Goal: Information Seeking & Learning: Find specific page/section

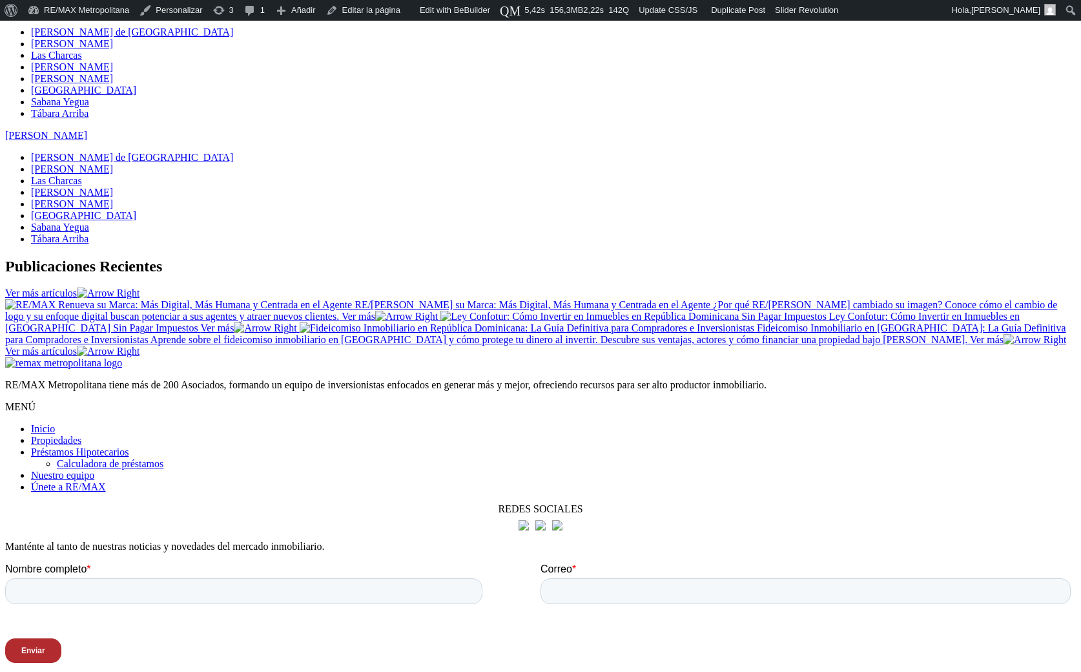
scroll to position [1700, 0]
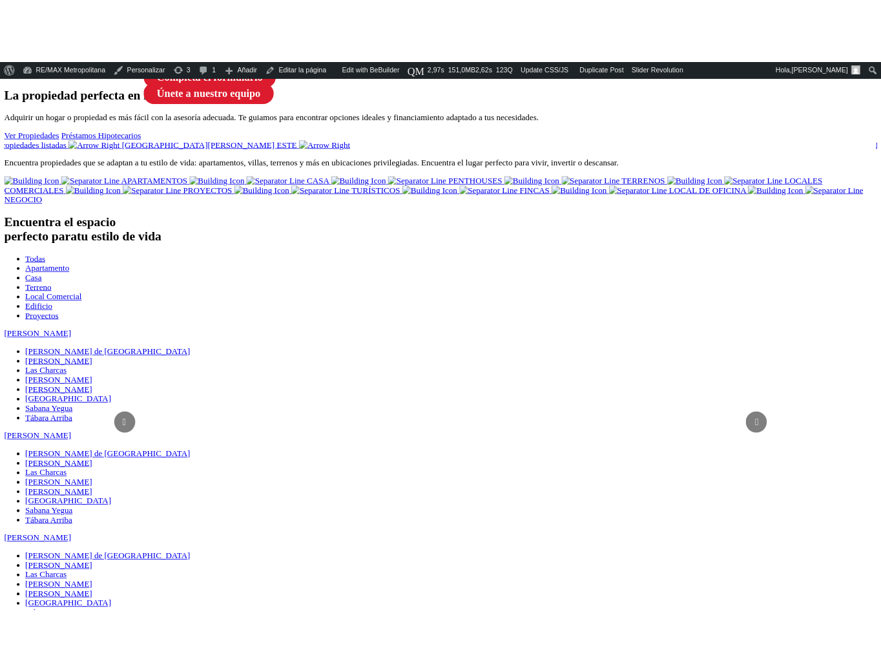
scroll to position [218, 0]
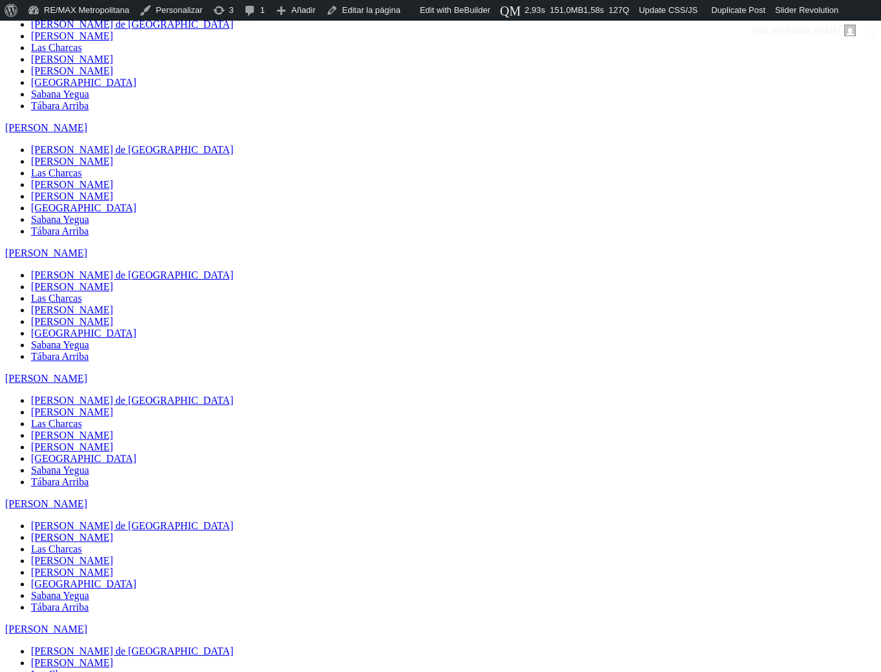
scroll to position [922, 0]
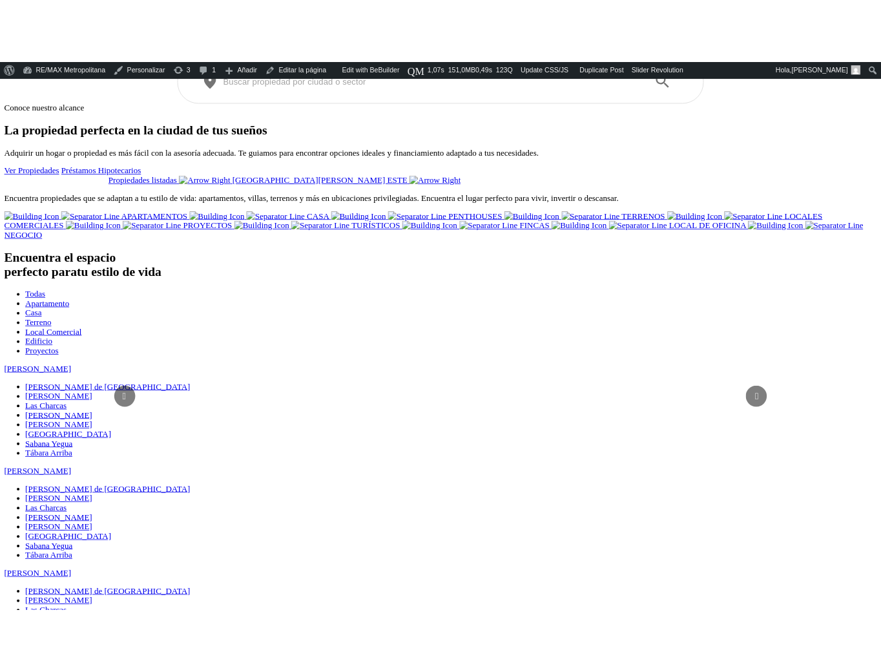
scroll to position [252, 0]
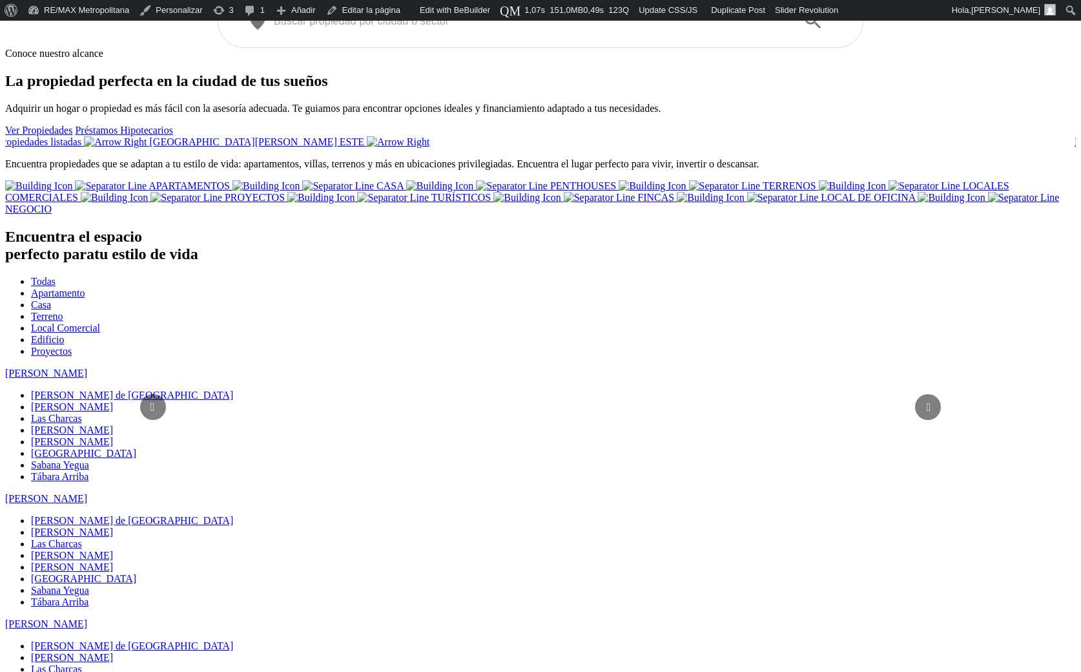
click at [541, 31] on div "​ ​" at bounding box center [541, 20] width 606 height 21
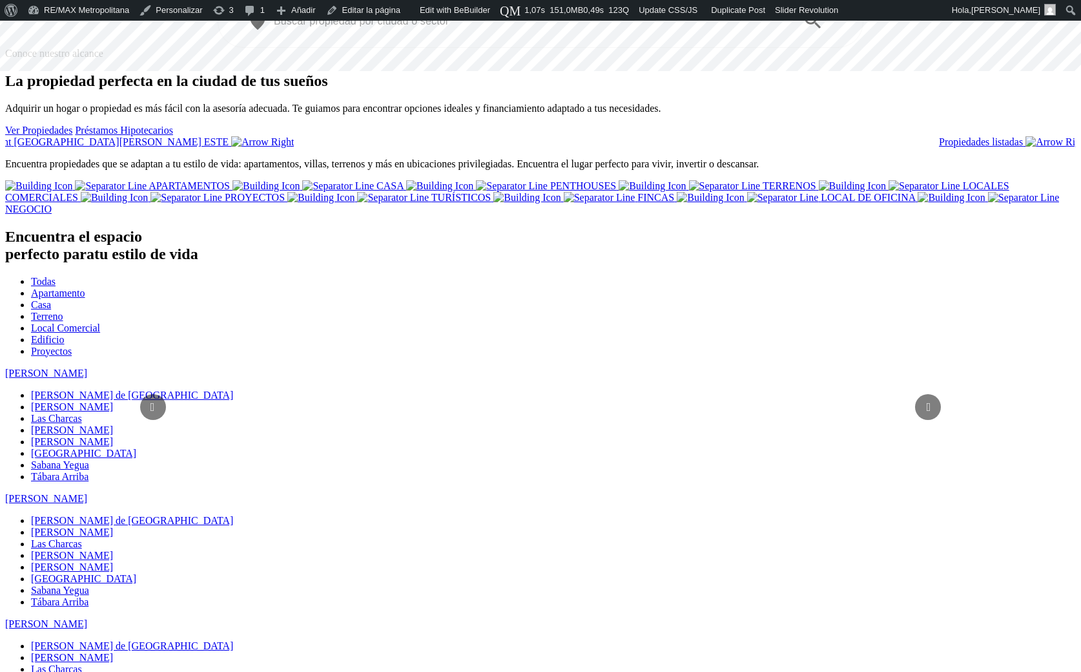
click at [391, 28] on input "text" at bounding box center [530, 21] width 513 height 15
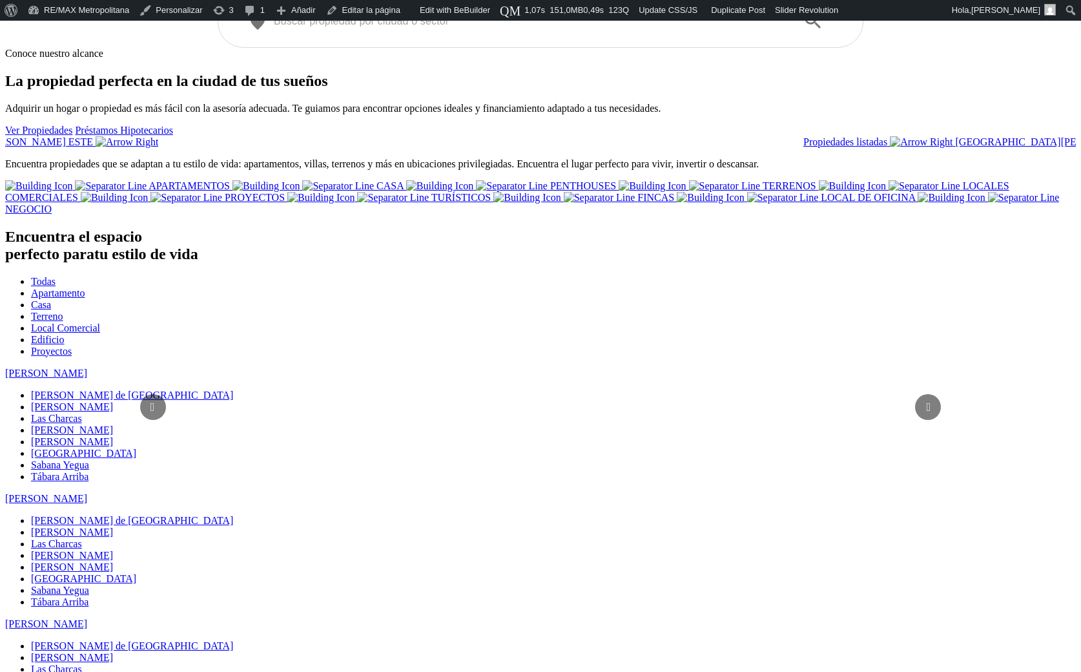
click at [628, 31] on div "​ ​" at bounding box center [541, 20] width 606 height 21
click at [741, 31] on div "​ ​" at bounding box center [541, 20] width 606 height 21
click at [383, 28] on input "text" at bounding box center [530, 21] width 513 height 15
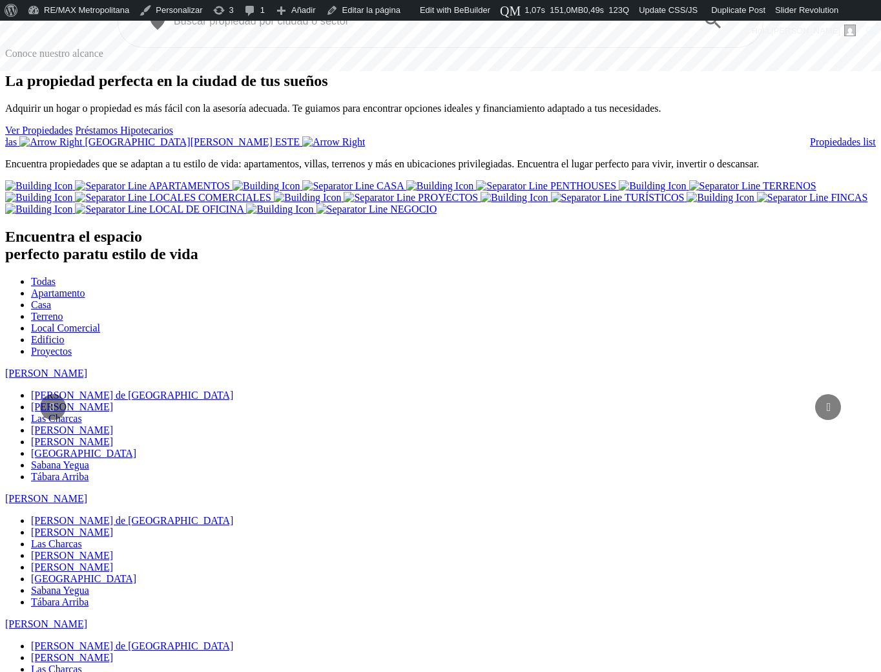
click at [270, 28] on input "text" at bounding box center [430, 21] width 513 height 15
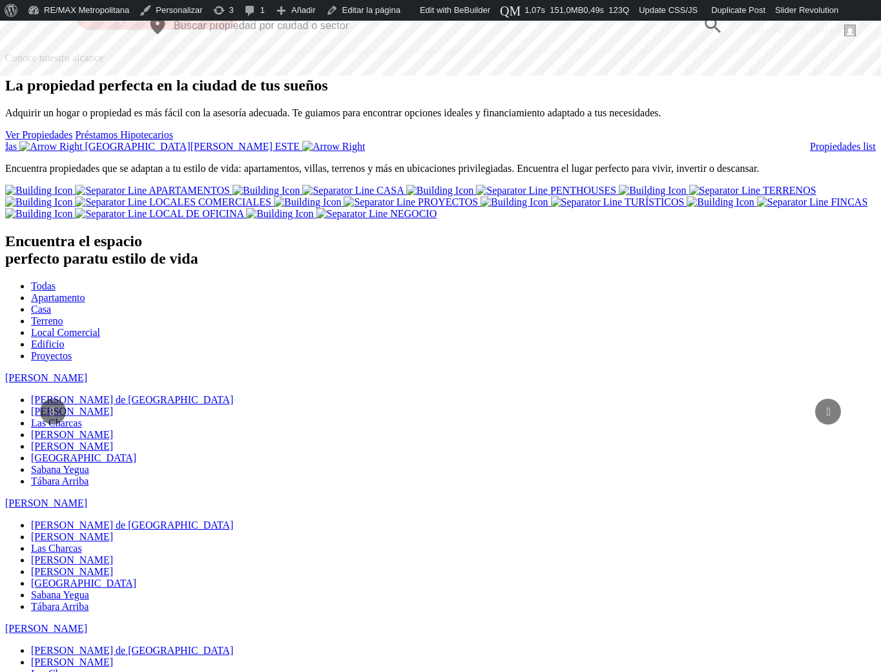
scroll to position [242, 0]
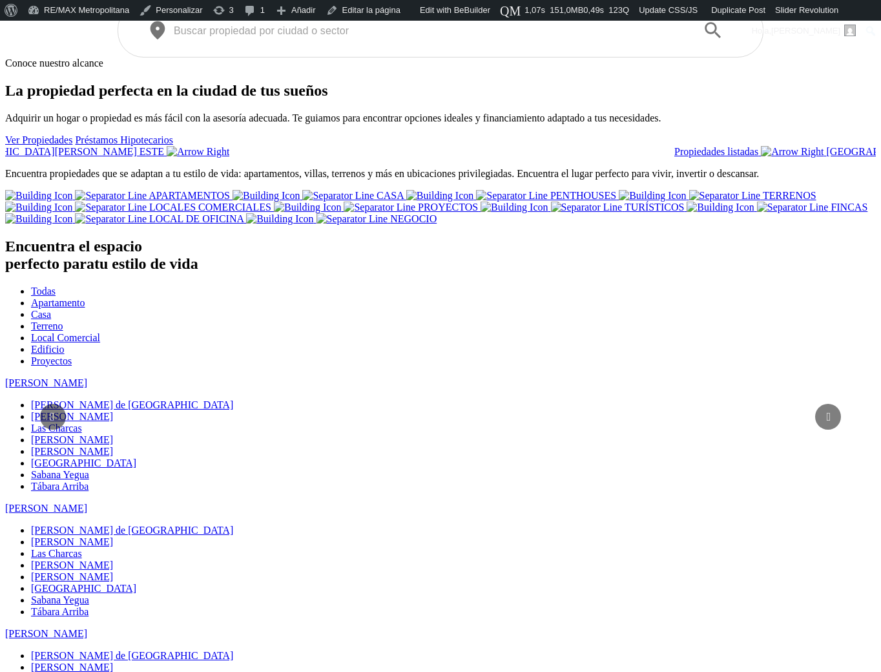
drag, startPoint x: 264, startPoint y: 211, endPoint x: 269, endPoint y: 214, distance: 6.6
click at [269, 38] on input "text" at bounding box center [430, 30] width 513 height 15
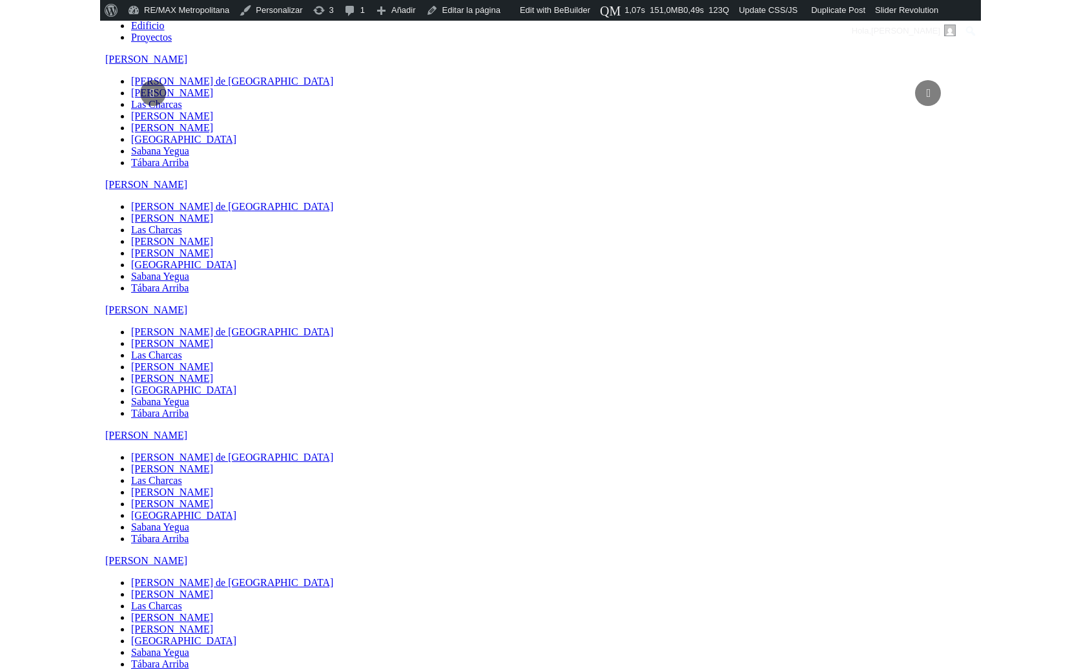
scroll to position [0, 0]
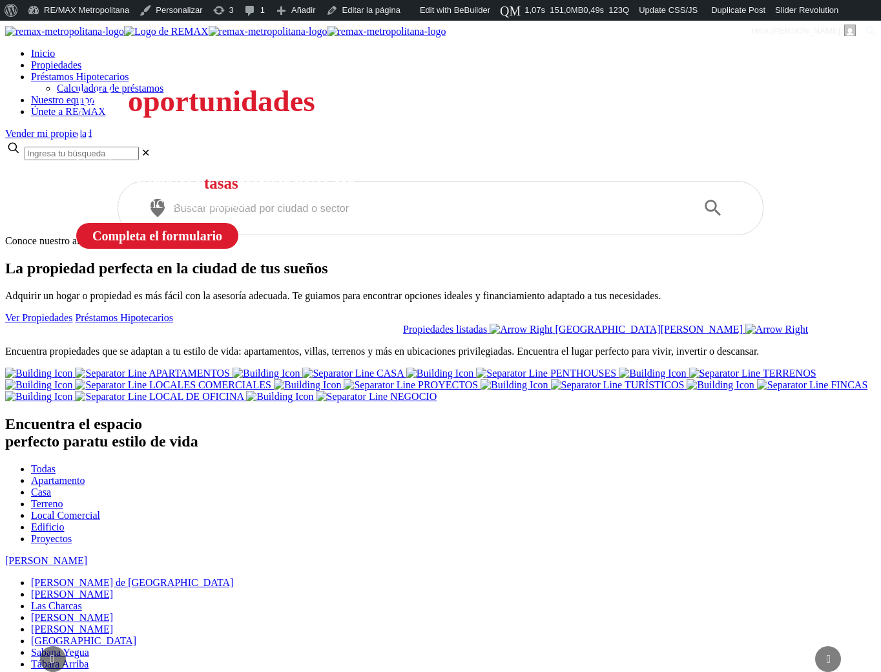
click at [262, 216] on input "text" at bounding box center [430, 208] width 513 height 15
click at [692, 218] on div at bounding box center [713, 208] width 43 height 21
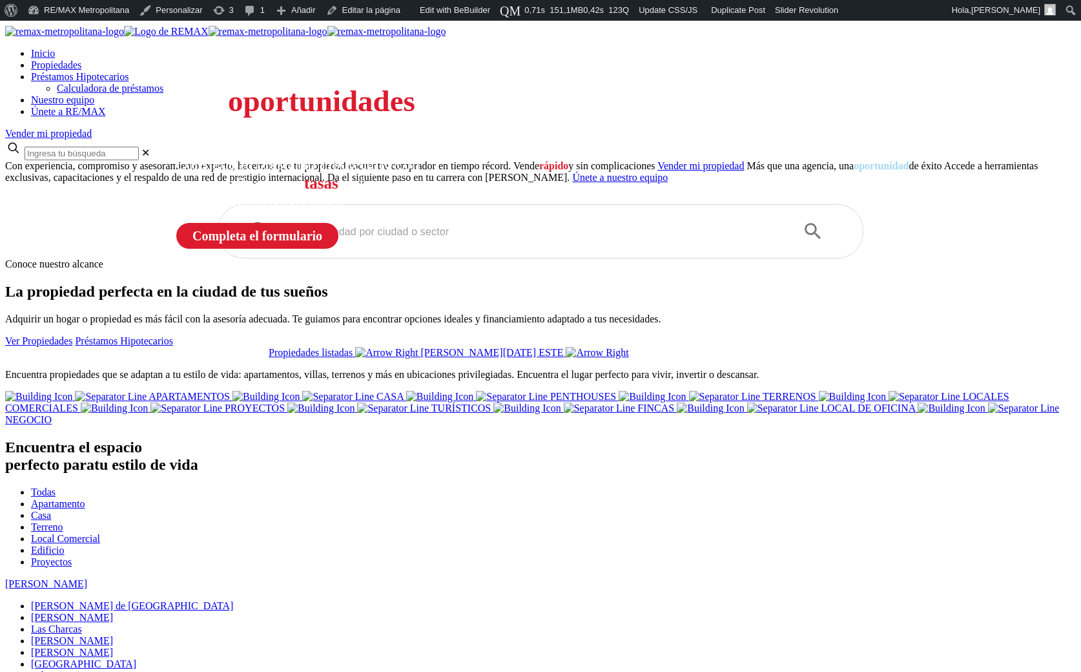
click at [373, 239] on input "text" at bounding box center [530, 231] width 513 height 15
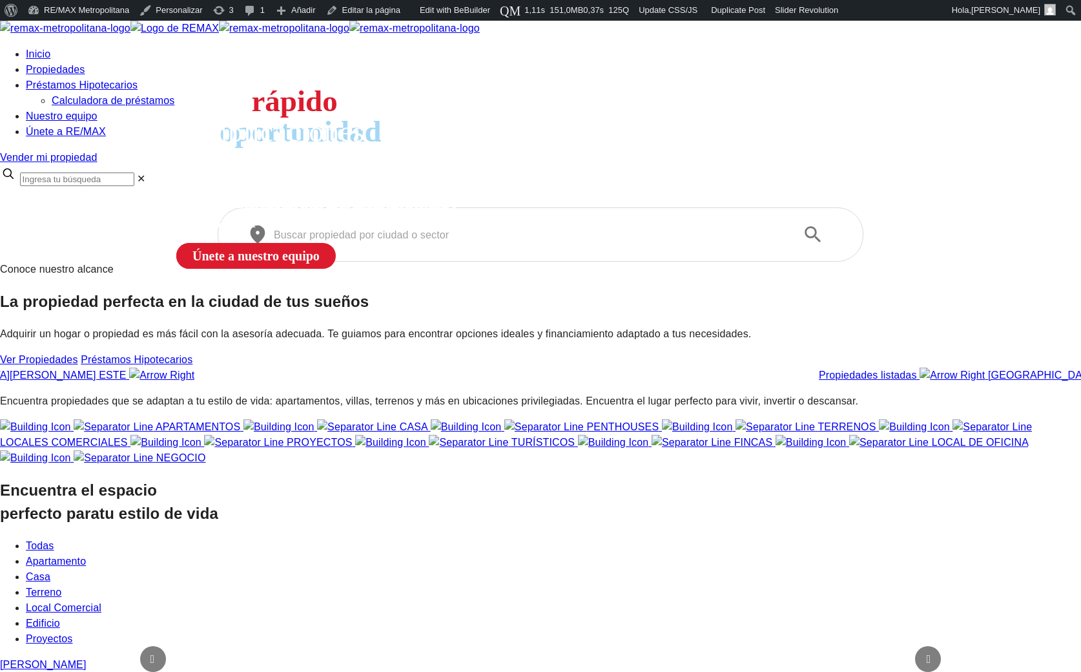
click at [378, 242] on input "text" at bounding box center [530, 234] width 513 height 15
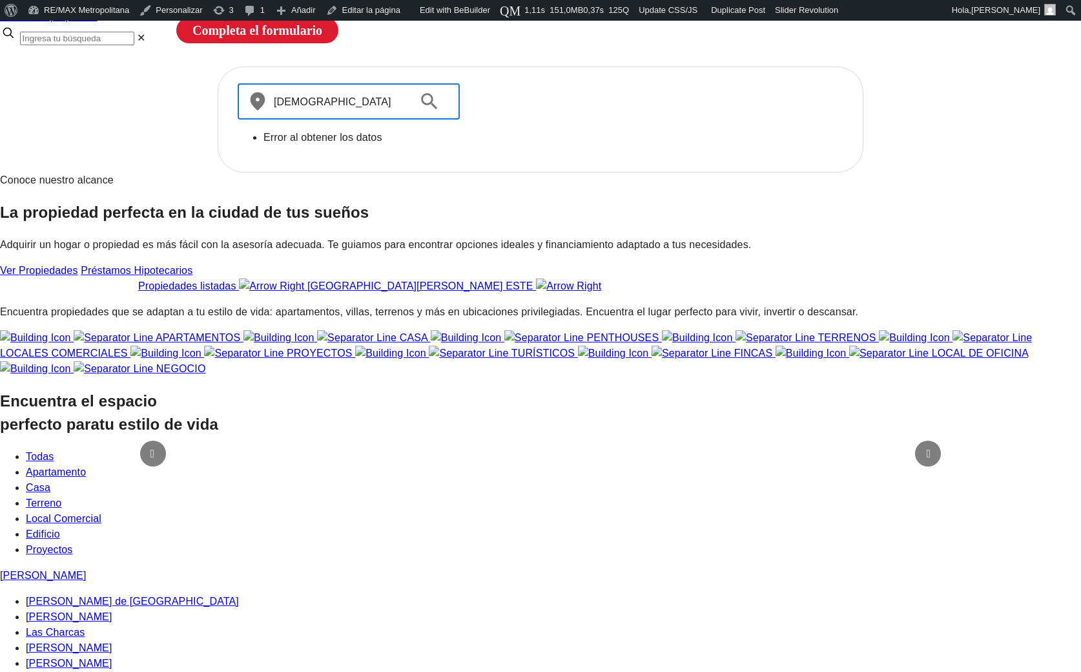
scroll to position [209, 0]
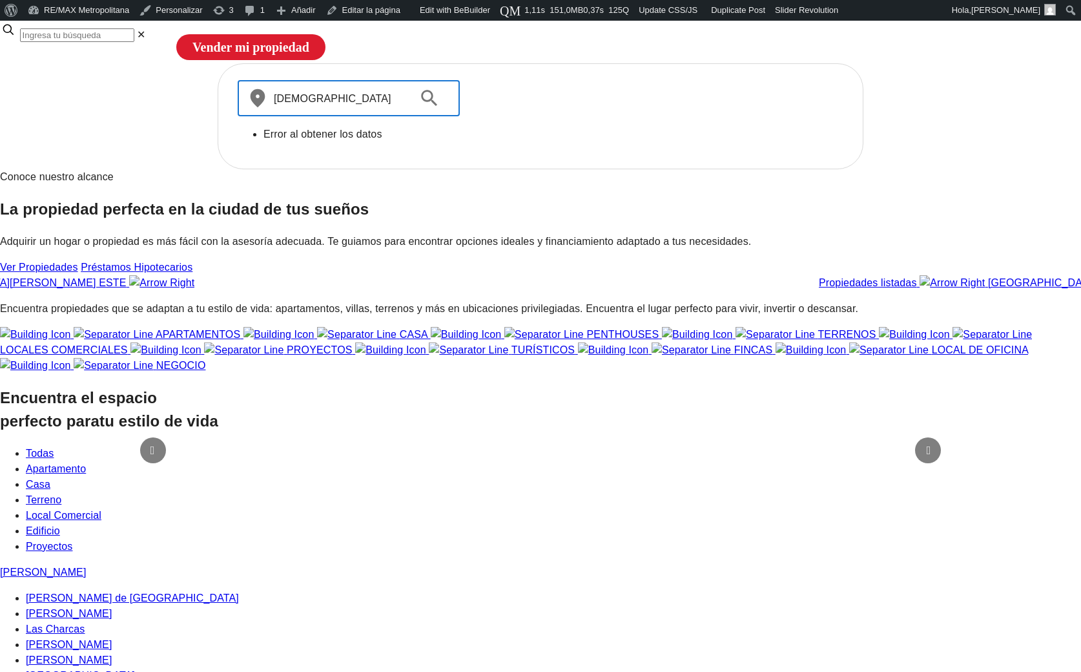
type input "[DEMOGRAPHIC_DATA]"
click at [437, 109] on div at bounding box center [429, 98] width 43 height 21
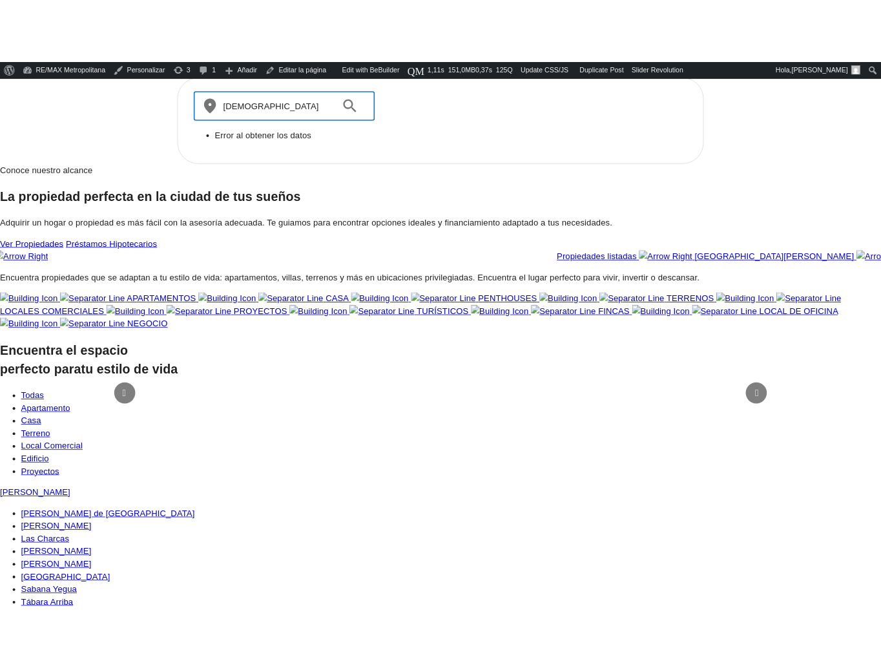
scroll to position [258, 0]
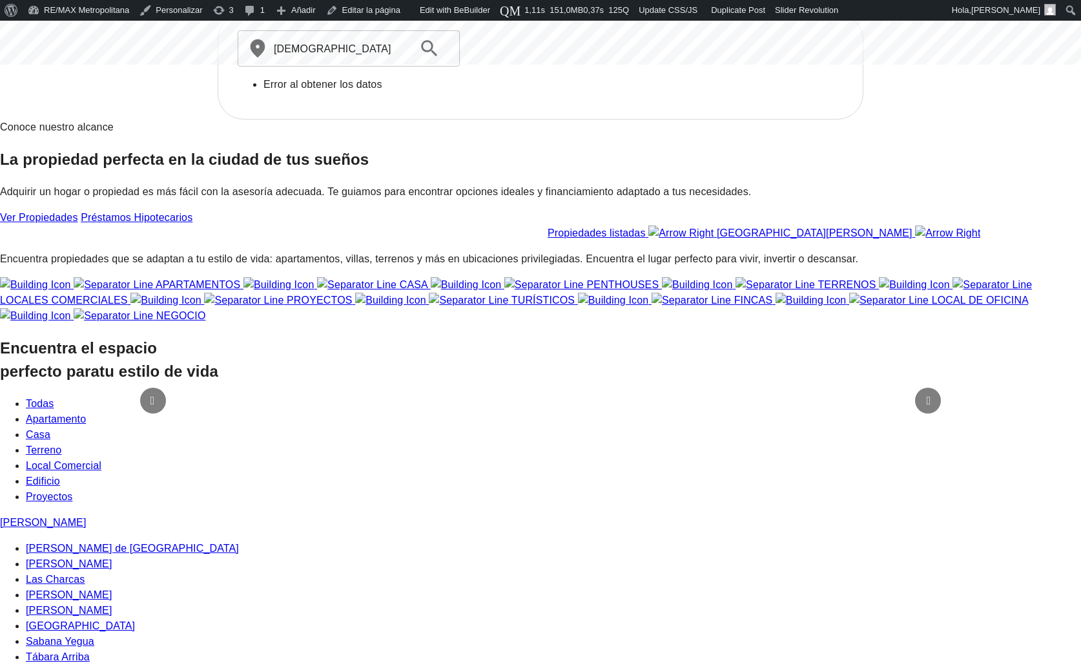
click at [446, 59] on div at bounding box center [429, 48] width 43 height 21
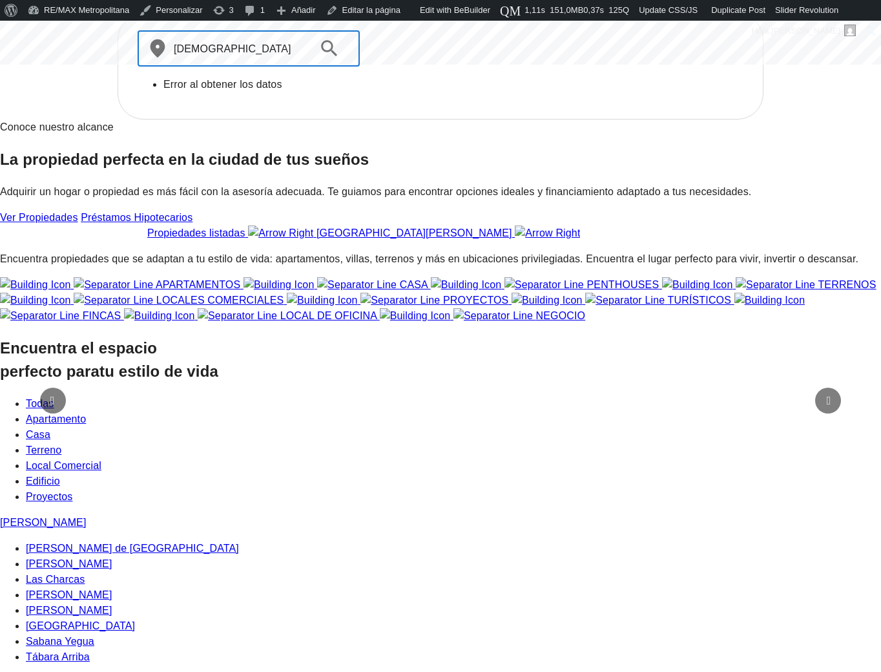
click at [303, 67] on input "santo" at bounding box center [238, 48] width 129 height 36
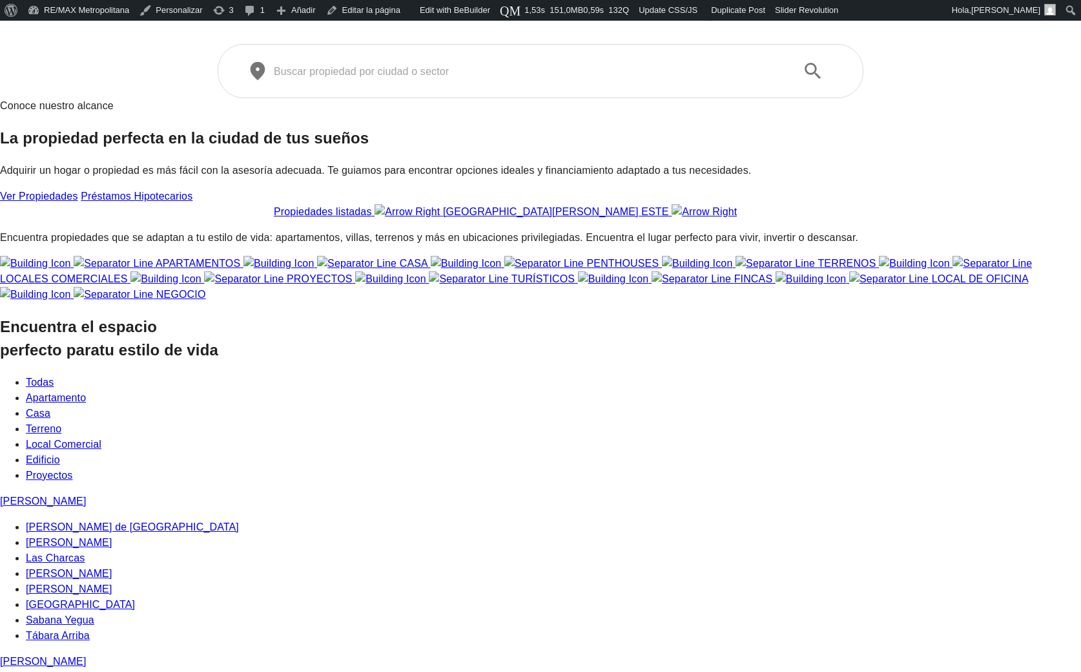
scroll to position [258, 0]
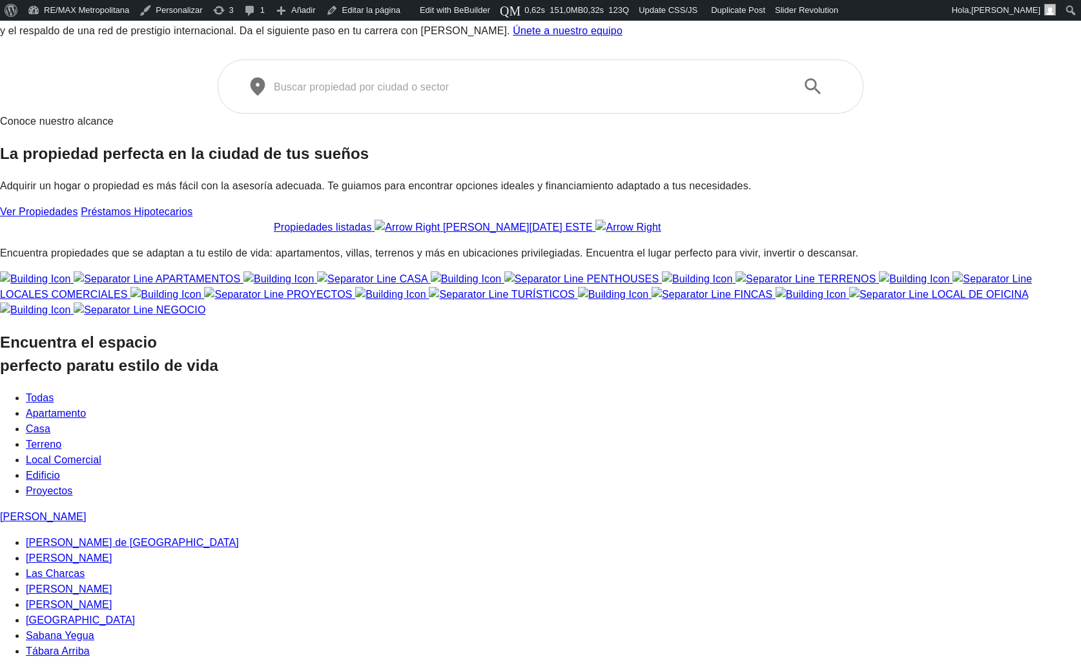
scroll to position [258, 0]
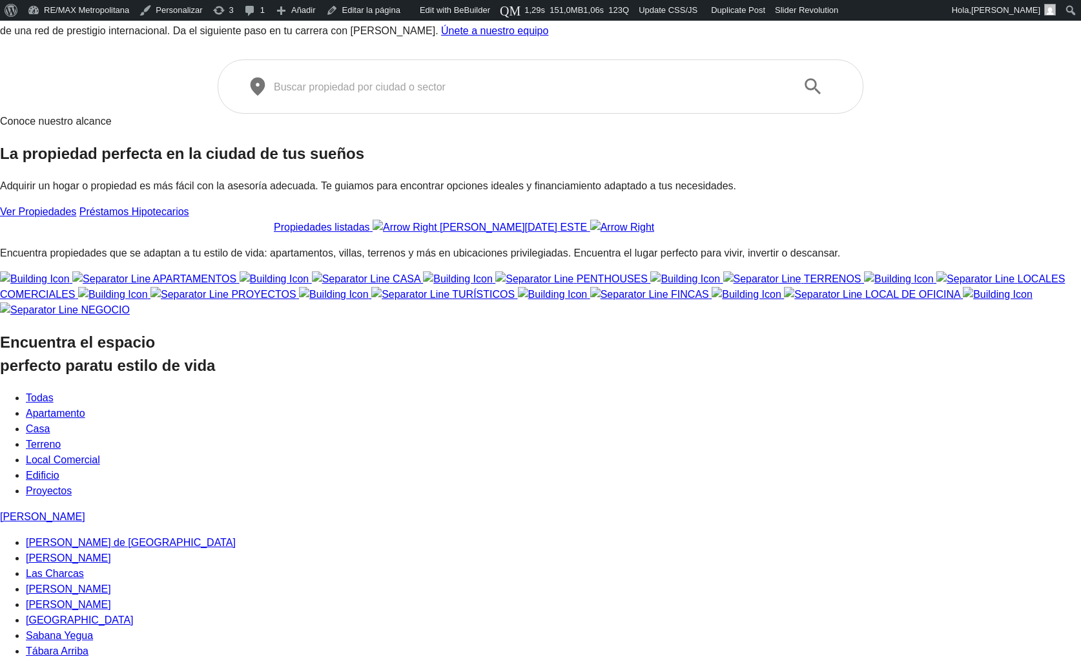
scroll to position [258, 0]
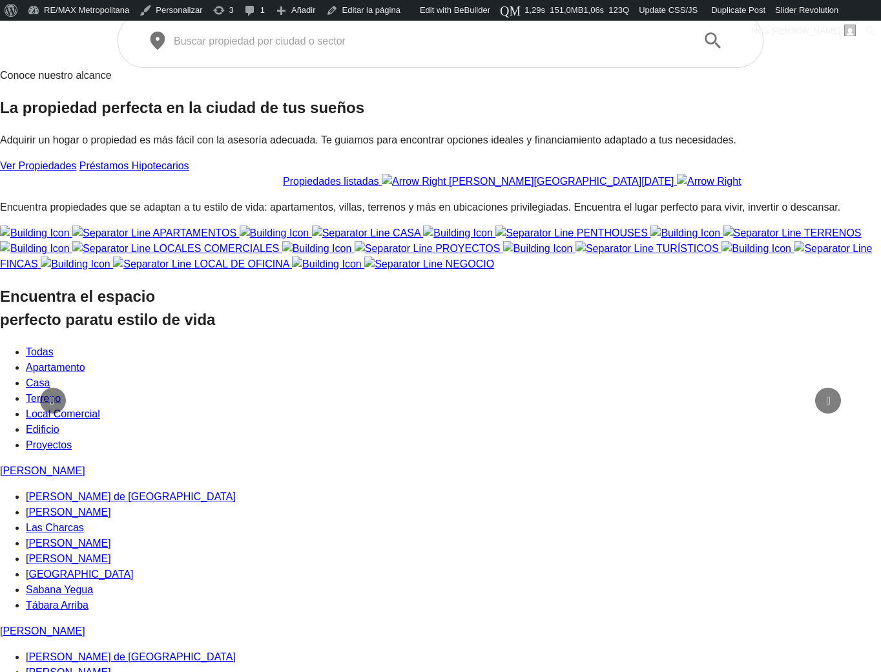
click at [405, 48] on input "text" at bounding box center [430, 41] width 513 height 15
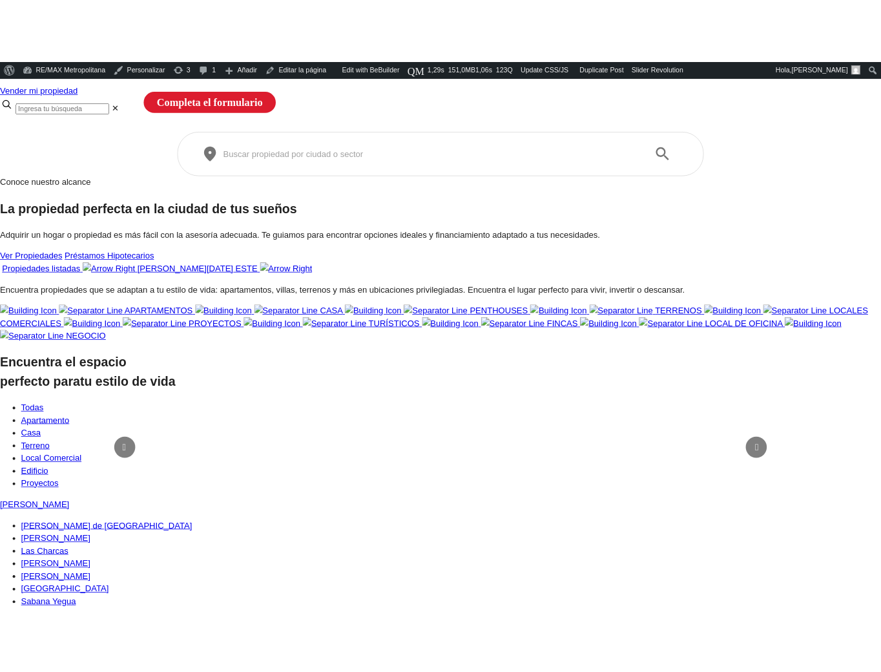
scroll to position [187, 0]
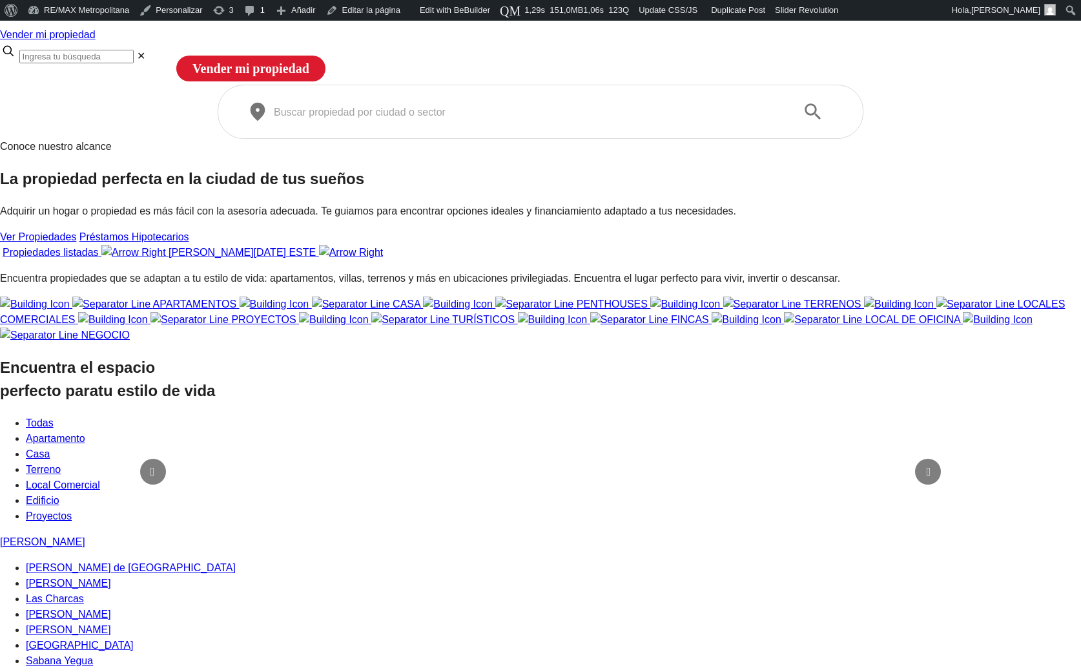
click at [634, 119] on input "text" at bounding box center [530, 112] width 513 height 15
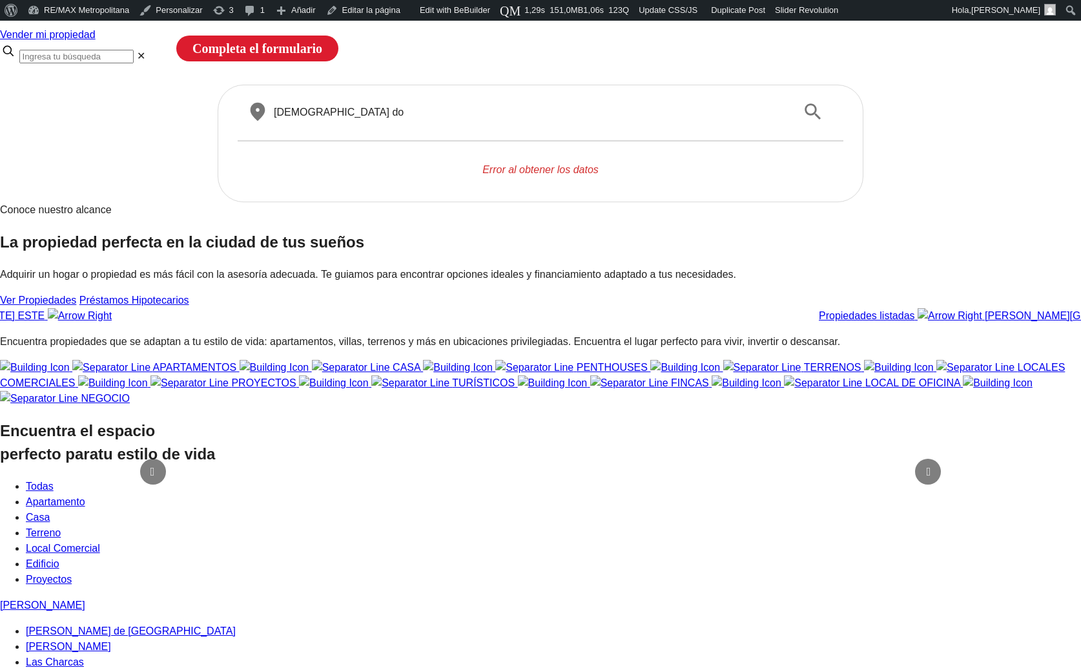
type input "santo do"
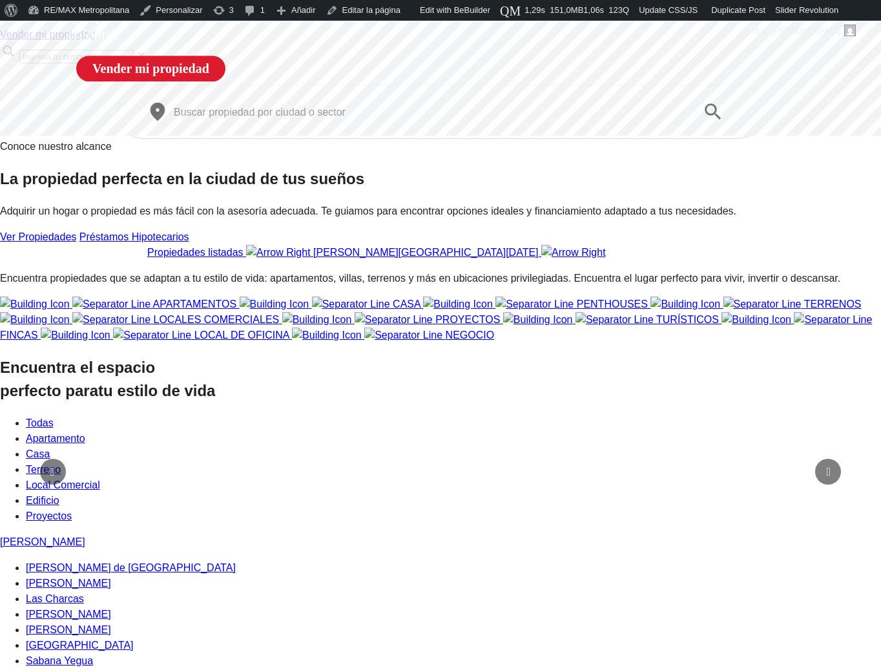
click at [354, 191] on h2 "La propiedad perfecta en la ciudad de tus sueños" at bounding box center [440, 178] width 881 height 23
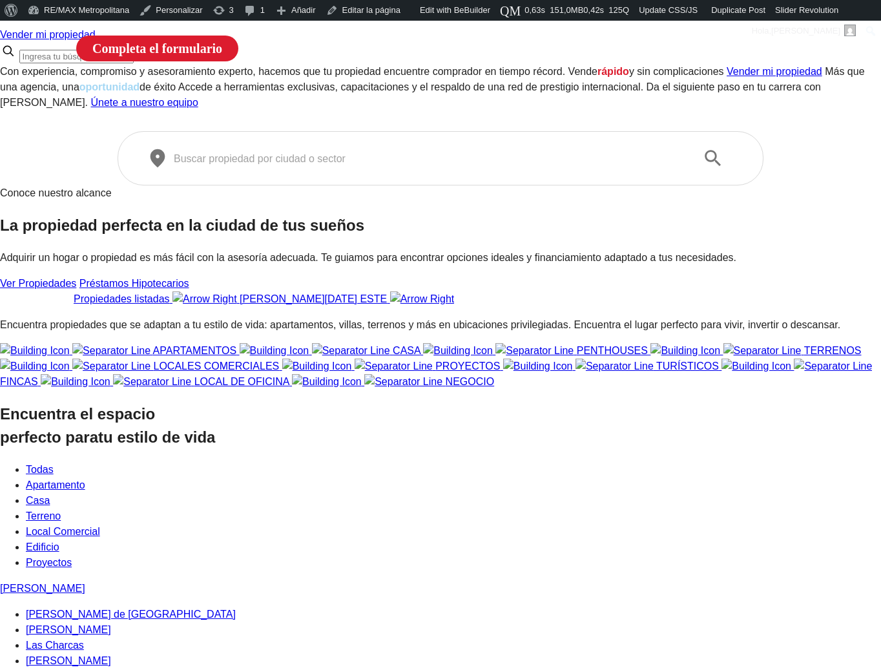
click at [291, 166] on input "text" at bounding box center [430, 158] width 513 height 15
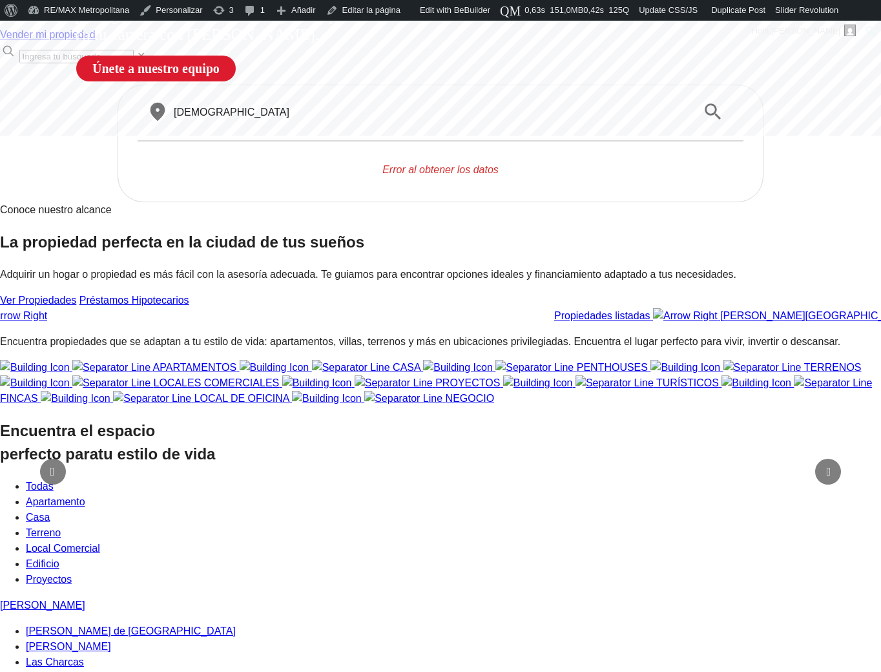
type input "[DEMOGRAPHIC_DATA]"
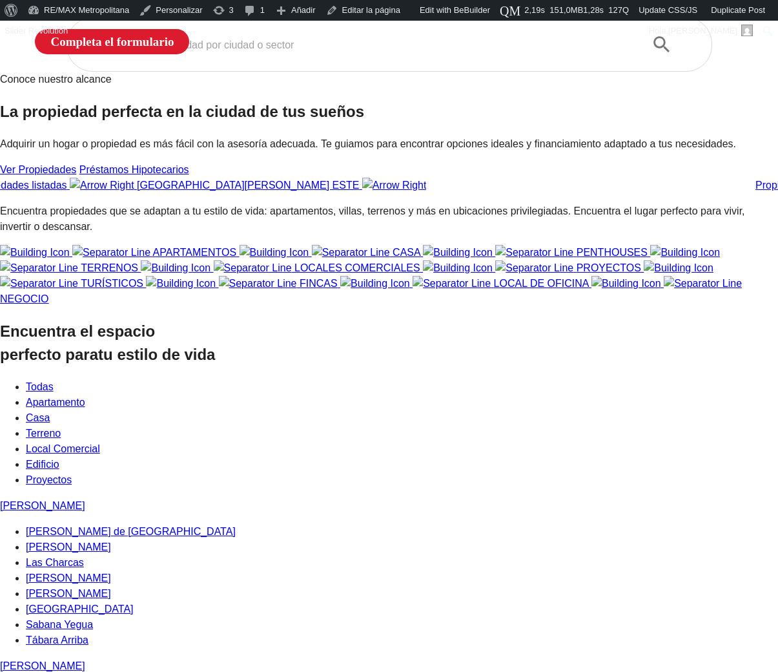
click at [238, 52] on input "text" at bounding box center [379, 44] width 513 height 15
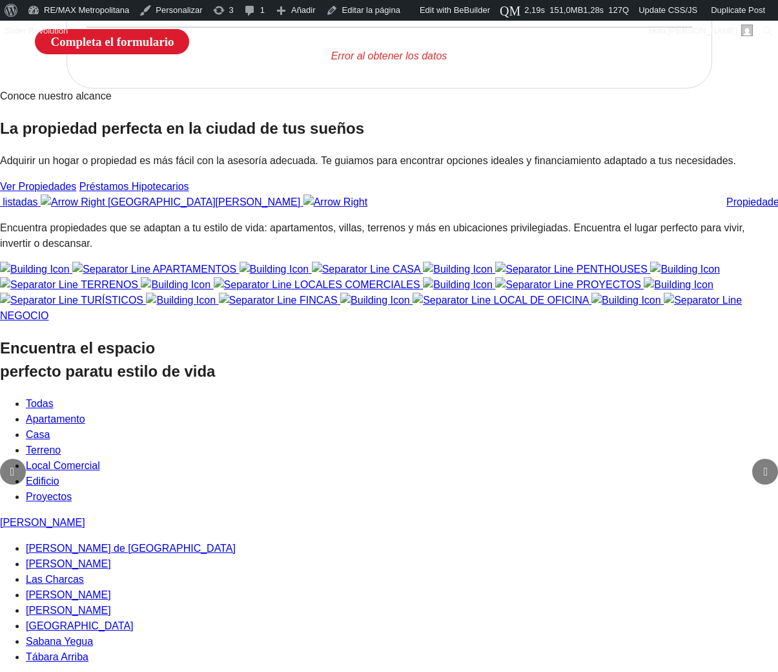
type input "sant"
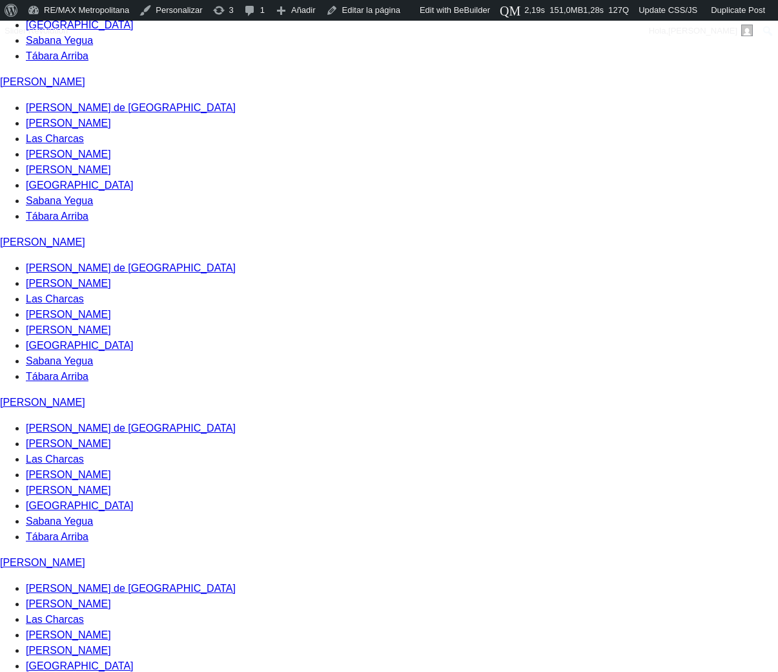
scroll to position [1142, 0]
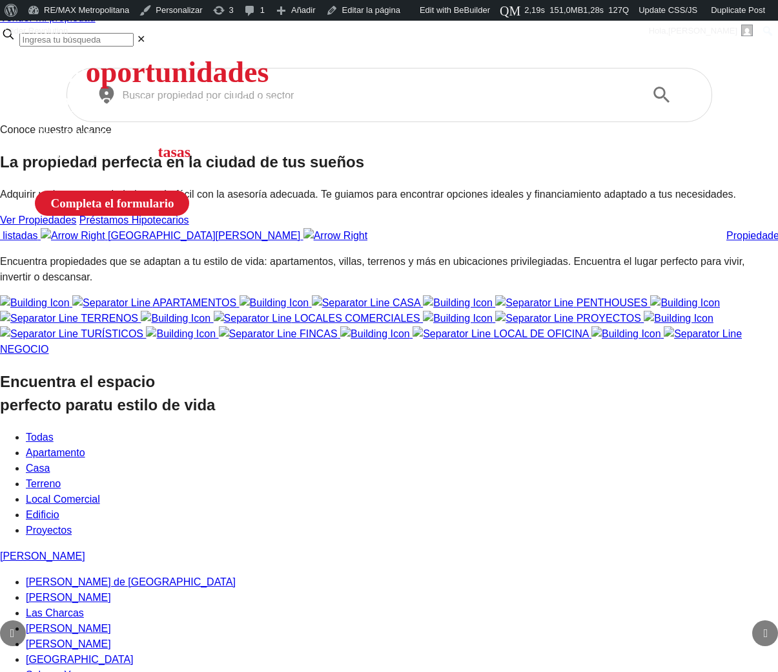
scroll to position [0, 0]
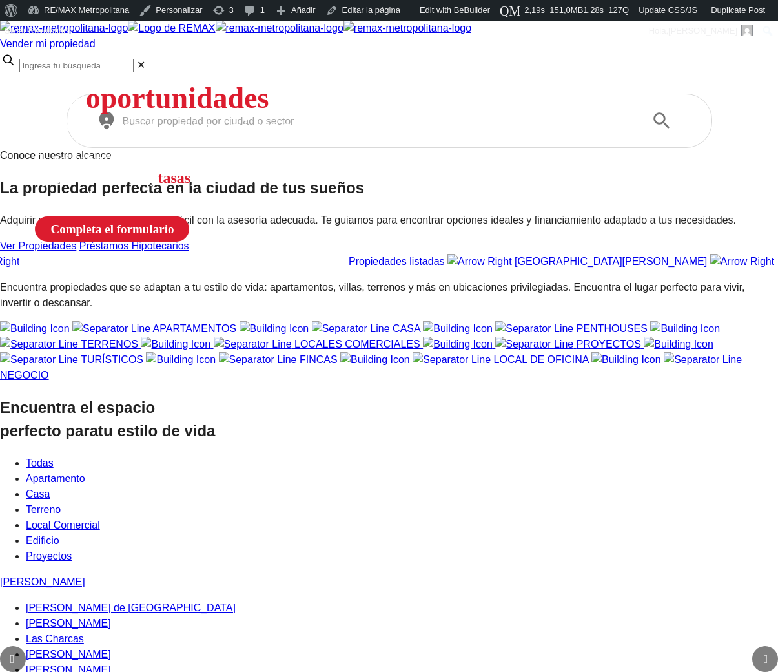
click at [247, 269] on section "Conoce nuestro alcance La propiedad perfecta en la ciudad de tus sueños Adquiri…" at bounding box center [389, 208] width 778 height 121
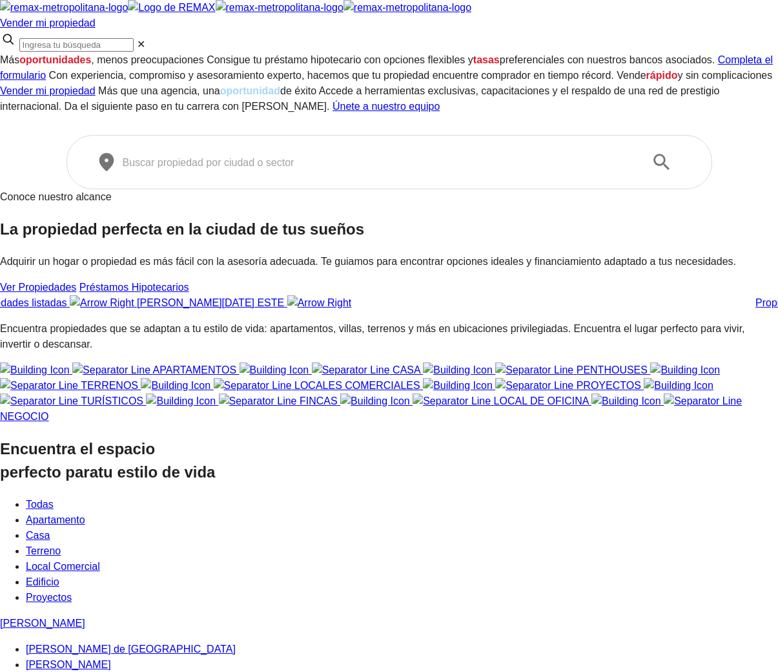
click at [252, 170] on input "text" at bounding box center [379, 162] width 513 height 15
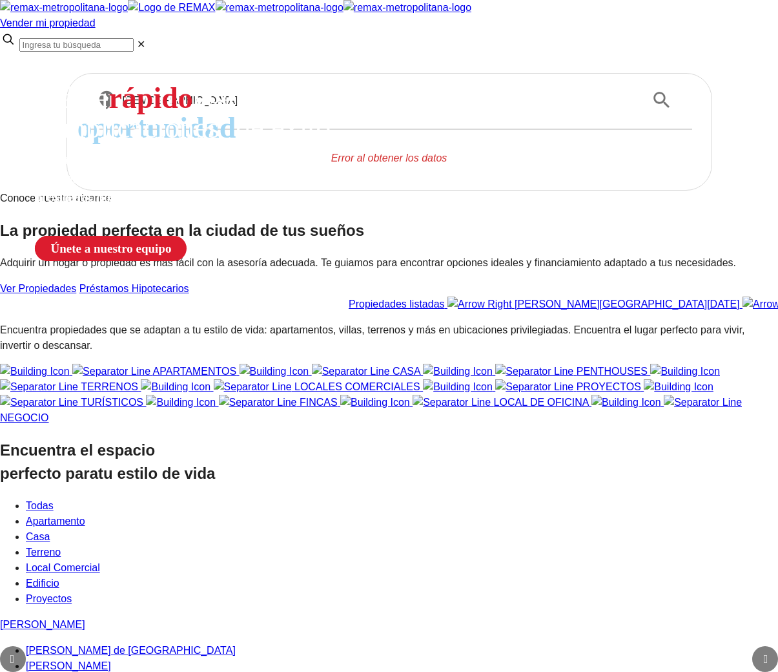
type input "[DEMOGRAPHIC_DATA]"
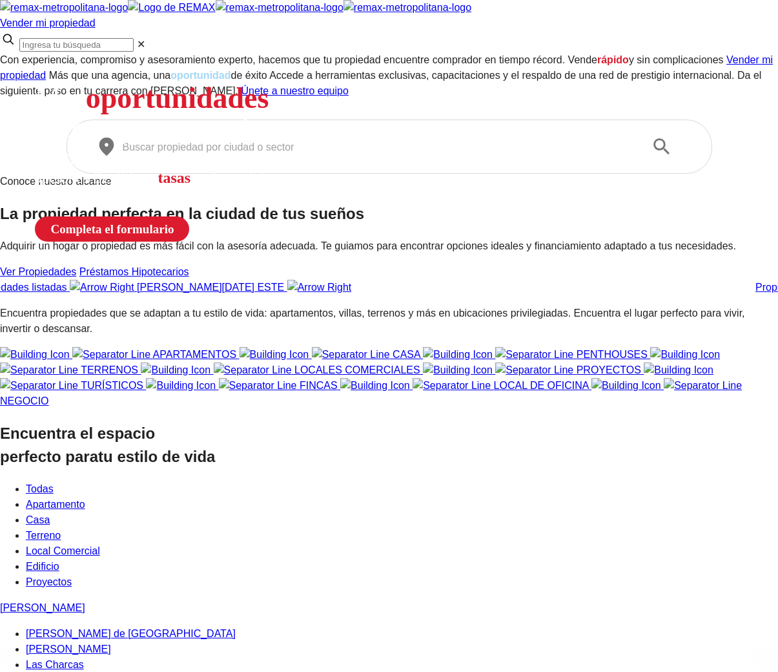
click at [256, 154] on input "text" at bounding box center [379, 147] width 513 height 15
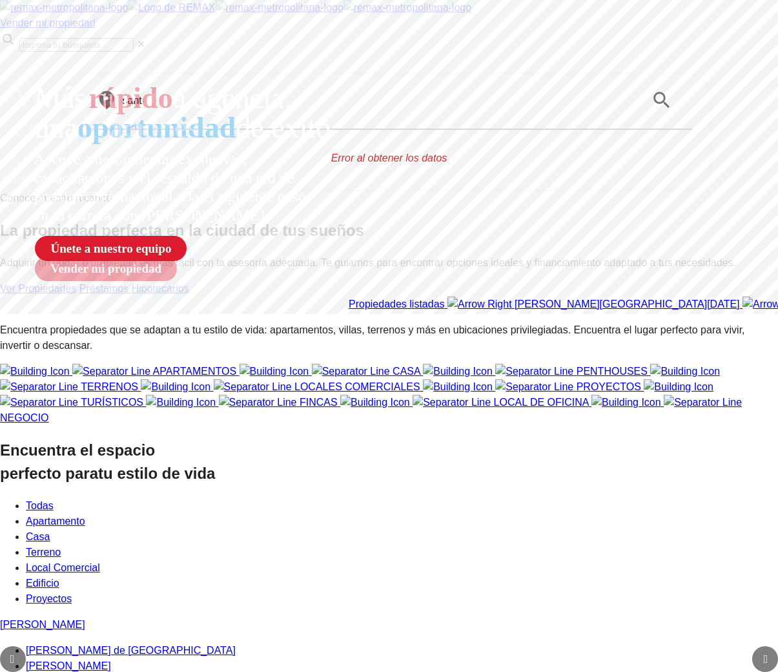
type input "sant"
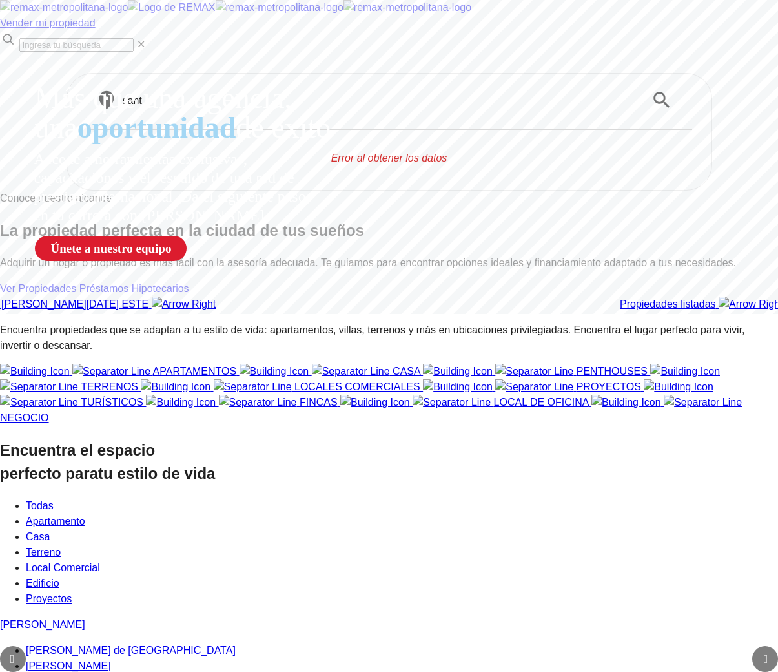
click at [139, 166] on span "Error al obtener los datos" at bounding box center [389, 158] width 546 height 16
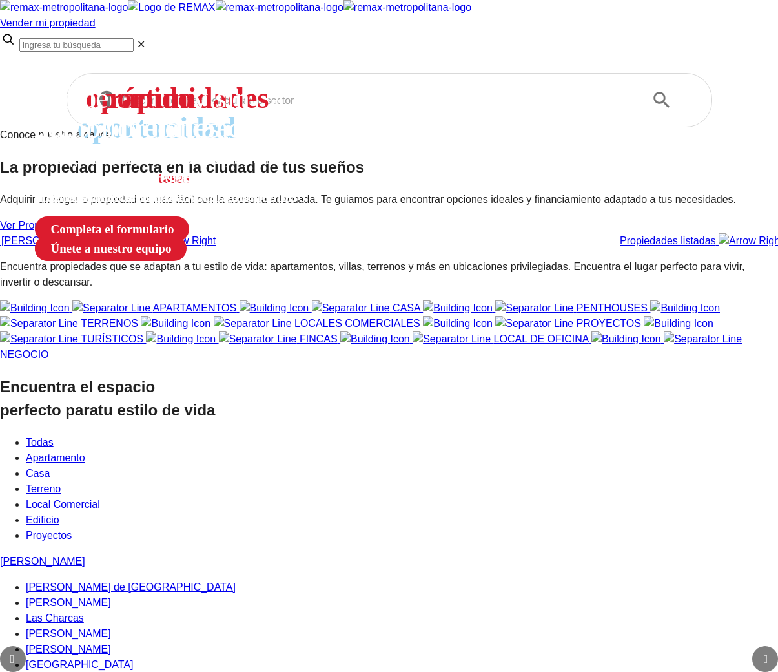
click at [236, 108] on input "text" at bounding box center [379, 100] width 513 height 15
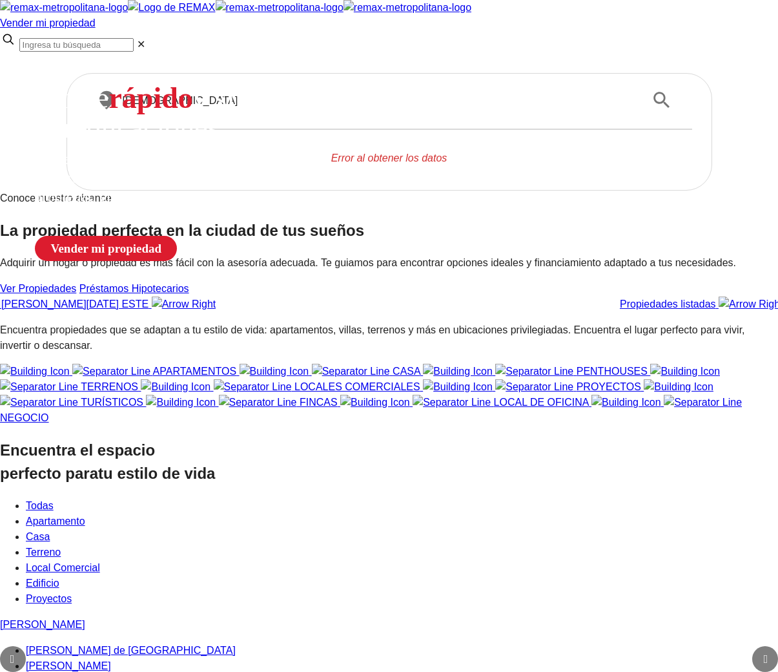
type input "[DEMOGRAPHIC_DATA]"
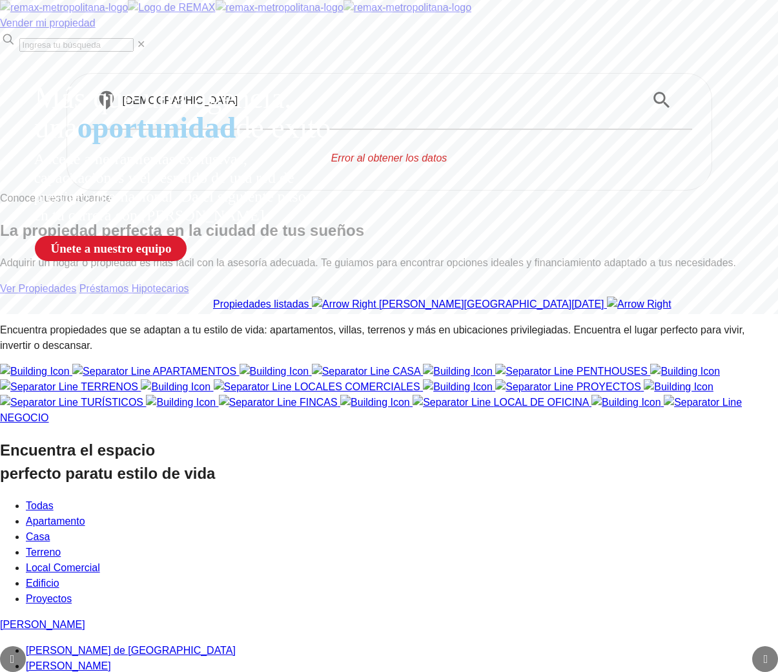
click at [244, 108] on input "[DEMOGRAPHIC_DATA]" at bounding box center [379, 100] width 513 height 15
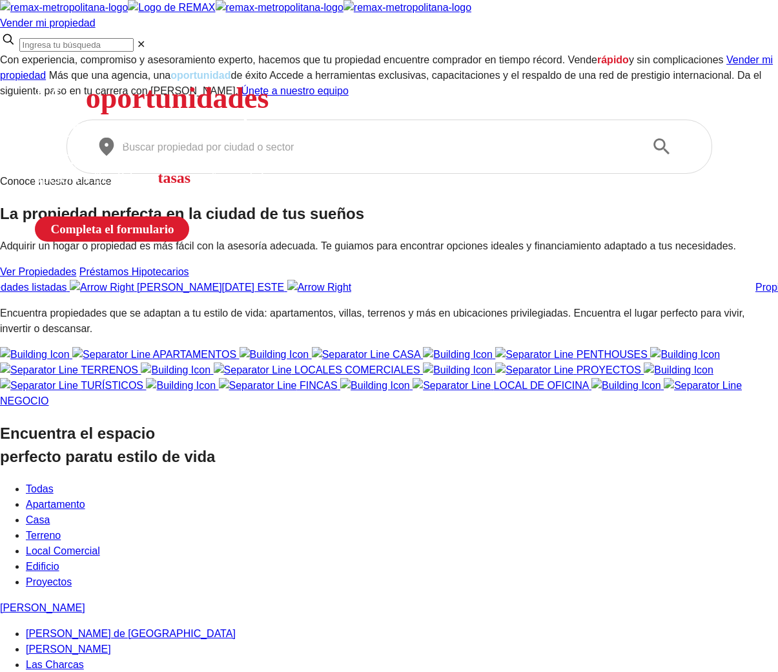
click at [211, 154] on input "text" at bounding box center [379, 147] width 513 height 15
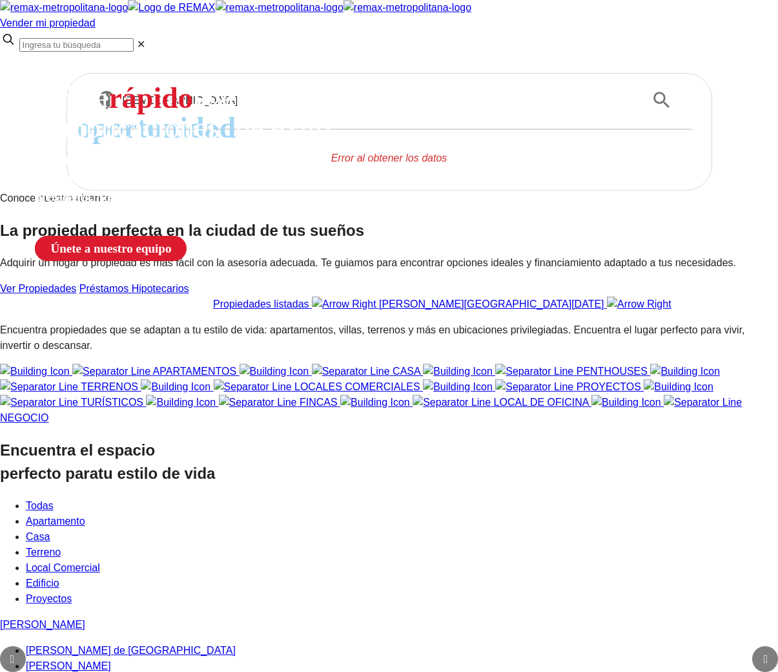
type input "[DEMOGRAPHIC_DATA]"
